Goal: Navigation & Orientation: Go to known website

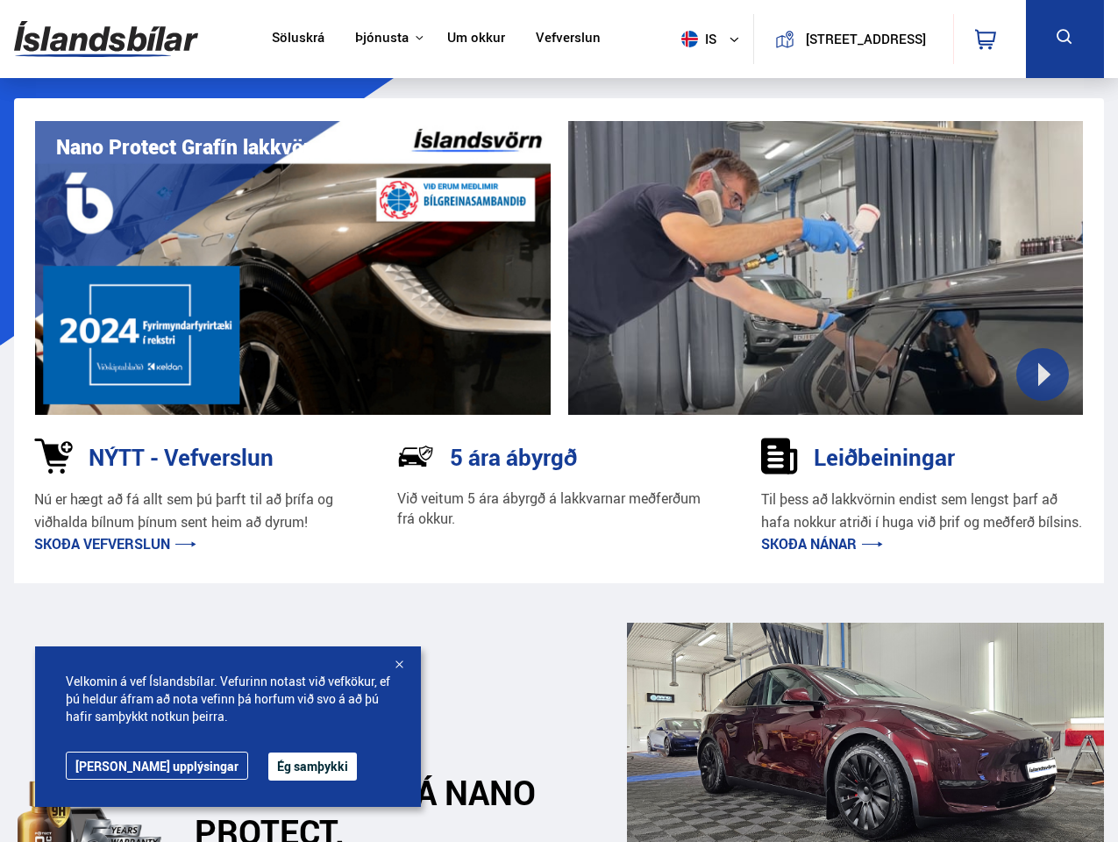
click at [106, 39] on img at bounding box center [106, 39] width 184 height 57
click at [693, 39] on span "is" at bounding box center [696, 39] width 44 height 17
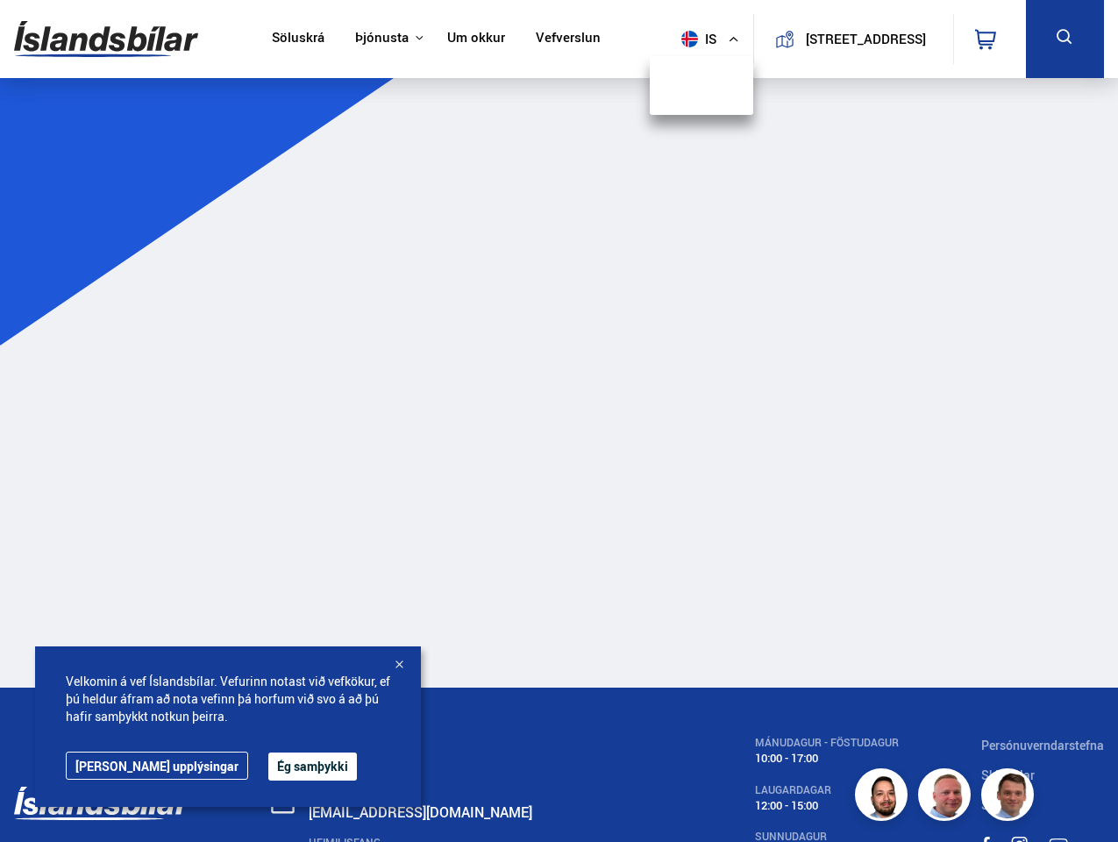
click at [989, 39] on icon at bounding box center [985, 39] width 21 height 21
click at [1064, 39] on icon at bounding box center [1065, 37] width 22 height 22
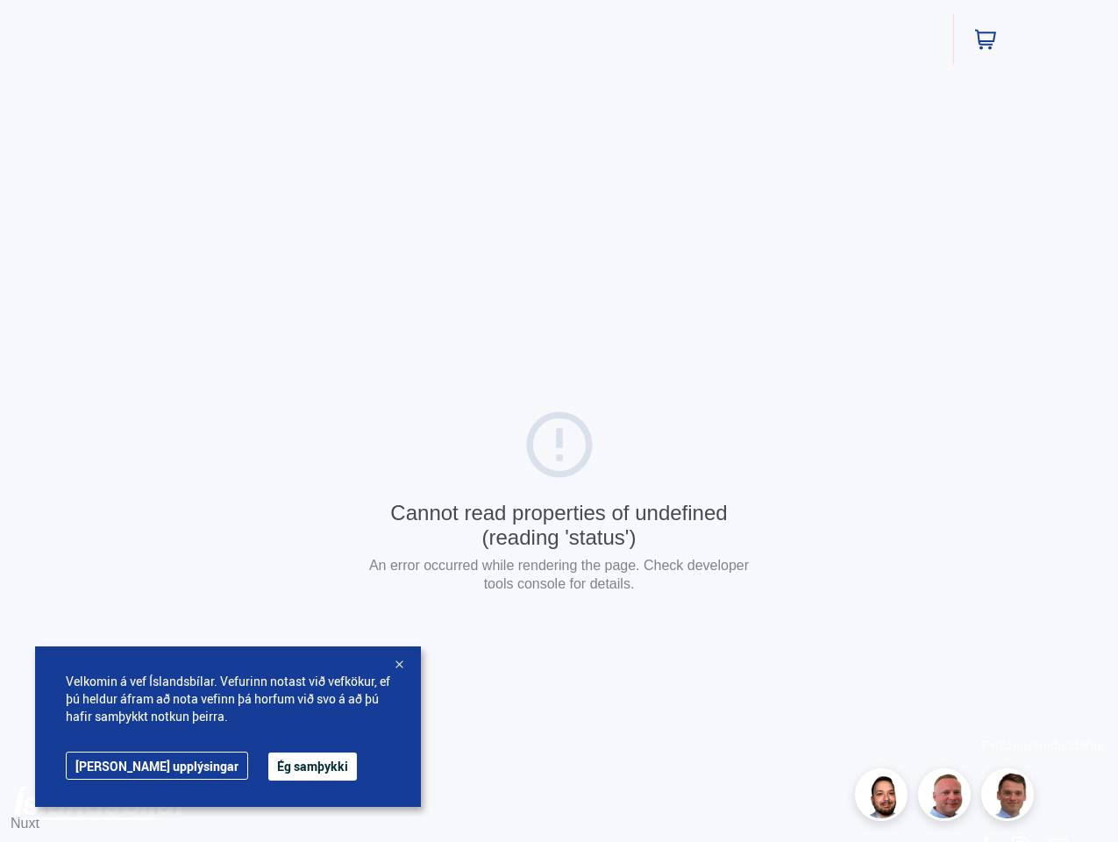
click at [826, 267] on div "Cannot read properties of undefined (reading 'status') An error occurred while …" at bounding box center [559, 503] width 1118 height 1007
click at [268, 766] on button "Ég samþykki" at bounding box center [312, 766] width 89 height 28
click at [399, 665] on html "Söluskrá Þjónusta Íslandsbílar [DOMAIN_NAME] Íslandsvörn Leiðbeiningar Um okkur…" at bounding box center [559, 503] width 1118 height 1007
